Goal: Information Seeking & Learning: Check status

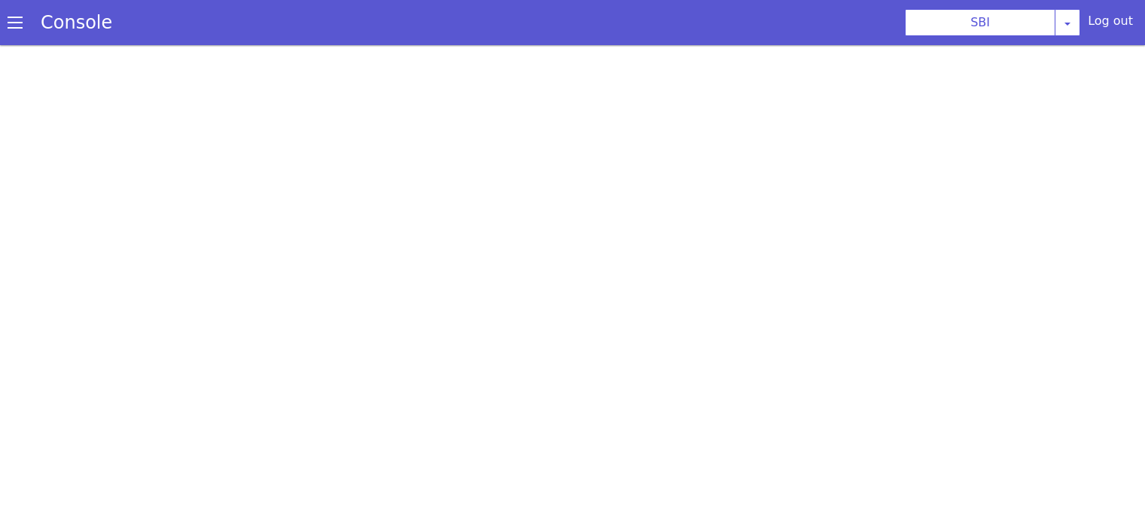
scroll to position [4, 0]
select select "TRANSFER"
select select "hi"
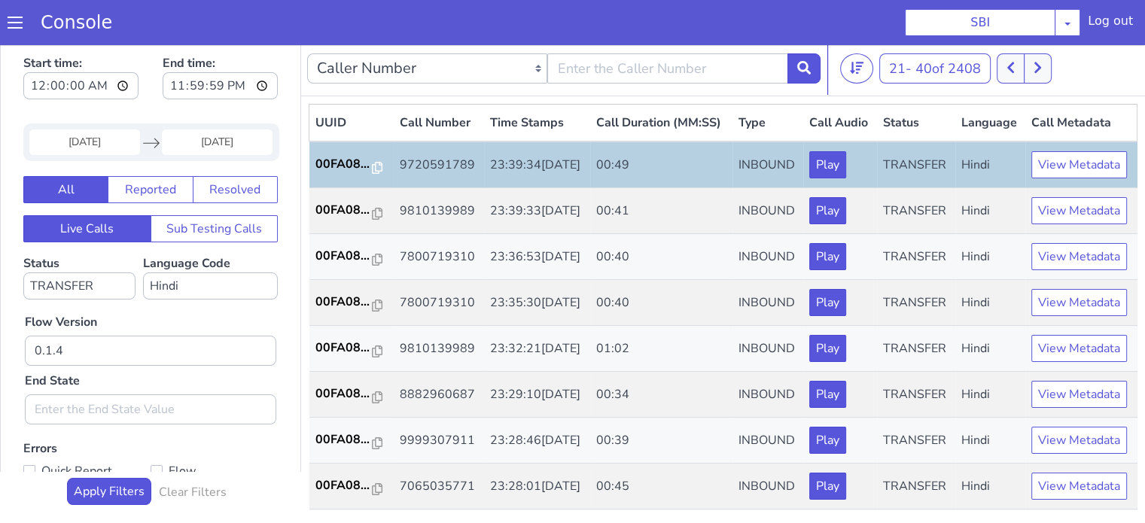
scroll to position [0, 0]
click at [340, 219] on p "00FA08..." at bounding box center [343, 210] width 57 height 18
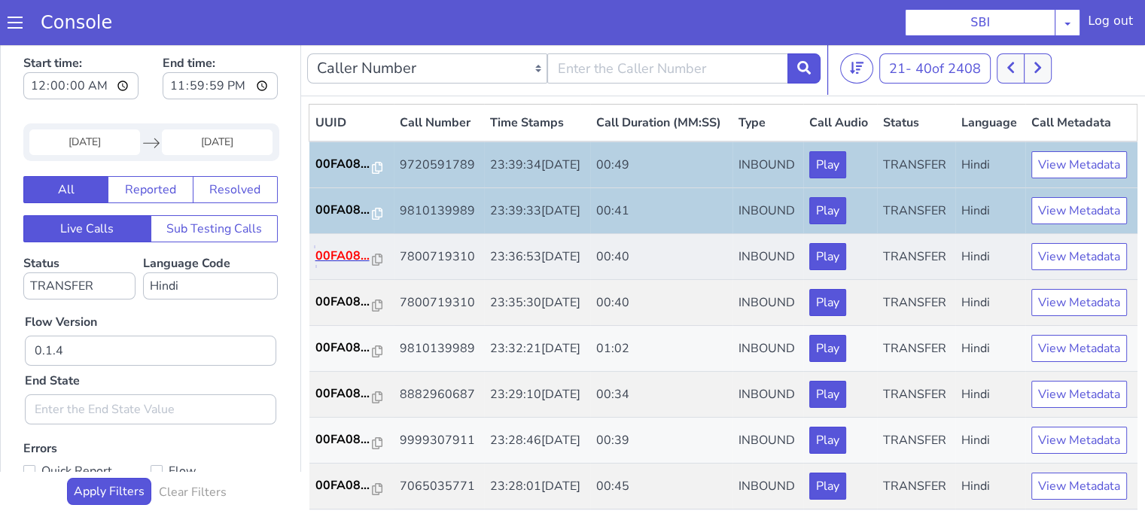
click at [336, 265] on p "00FA08..." at bounding box center [343, 256] width 57 height 18
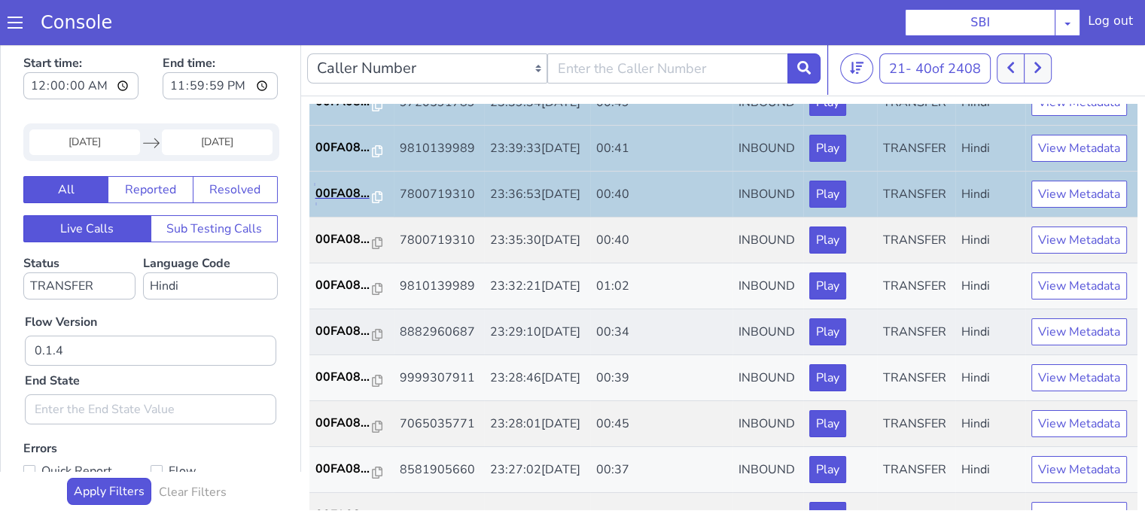
scroll to position [150, 0]
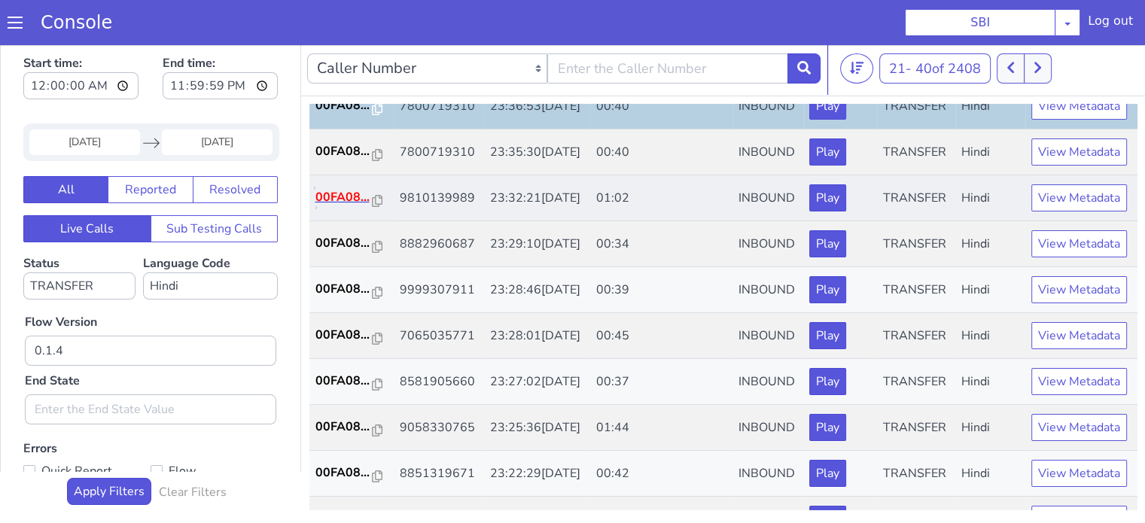
click at [349, 206] on p "00FA08..." at bounding box center [343, 197] width 57 height 18
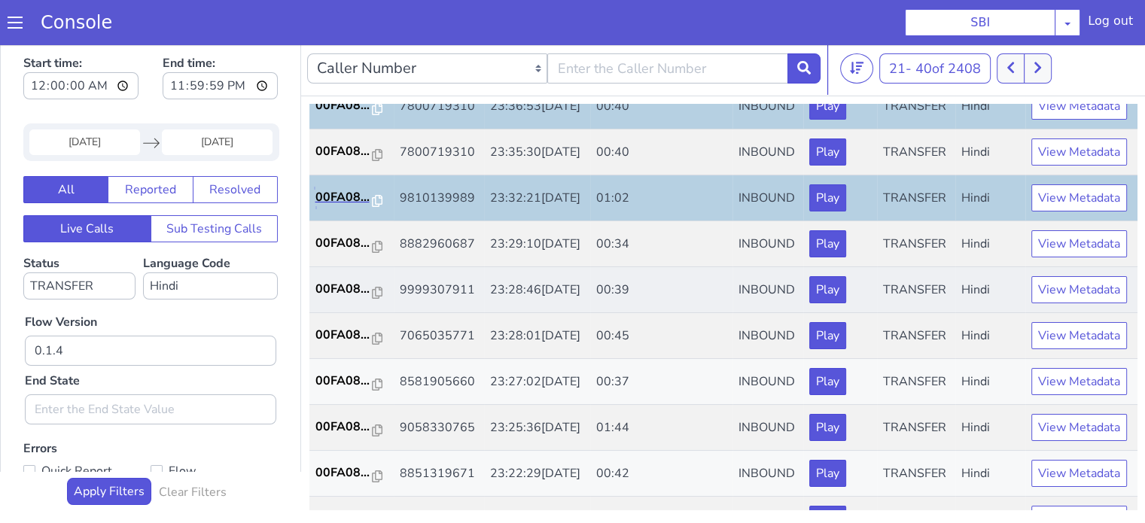
scroll to position [226, 0]
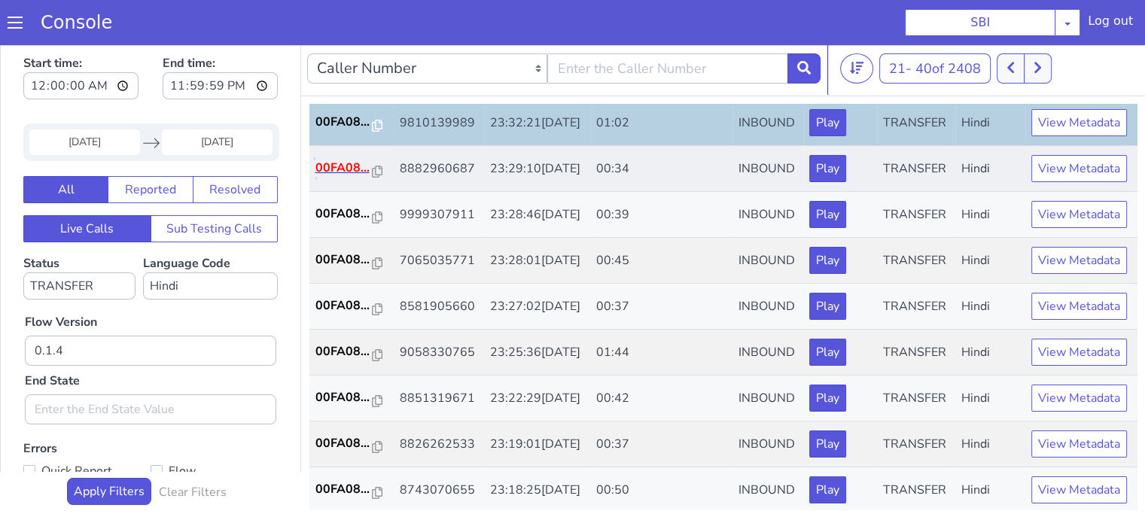
click at [347, 177] on p "00FA08..." at bounding box center [343, 168] width 57 height 18
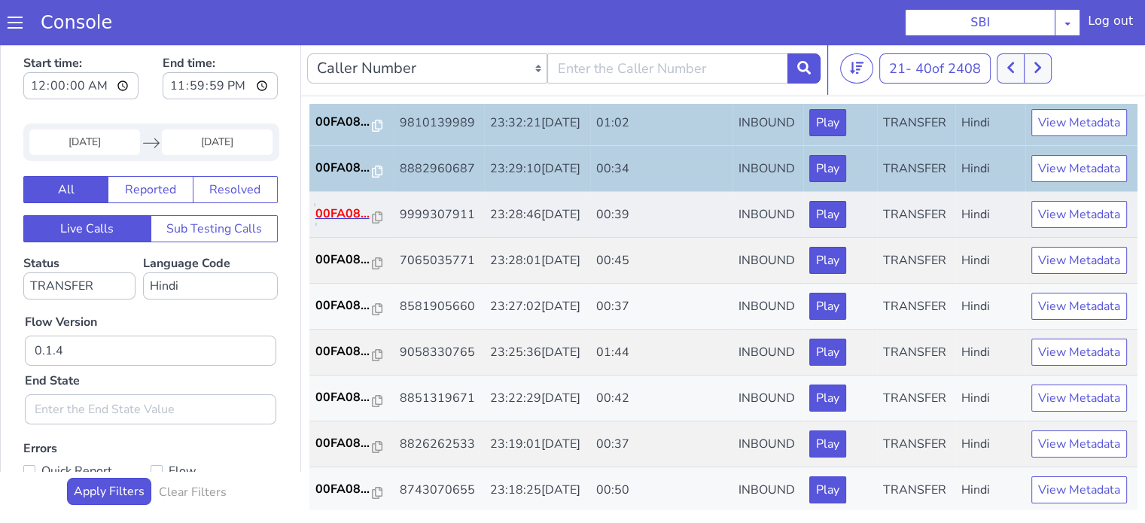
click at [318, 223] on p "00FA08..." at bounding box center [343, 214] width 57 height 18
